Goal: Task Accomplishment & Management: Manage account settings

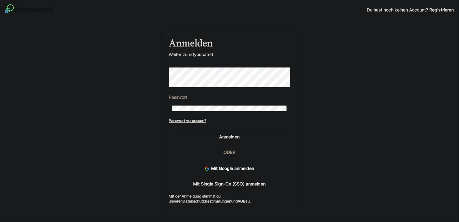
click at [240, 136] on span "Anmelden" at bounding box center [229, 137] width 22 height 6
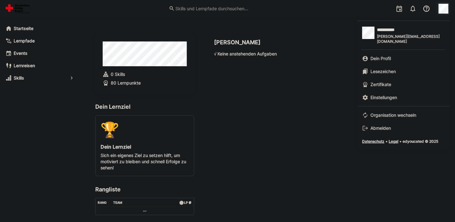
click at [379, 125] on span "Abmelden" at bounding box center [381, 128] width 20 height 6
